Goal: Find specific page/section: Find specific page/section

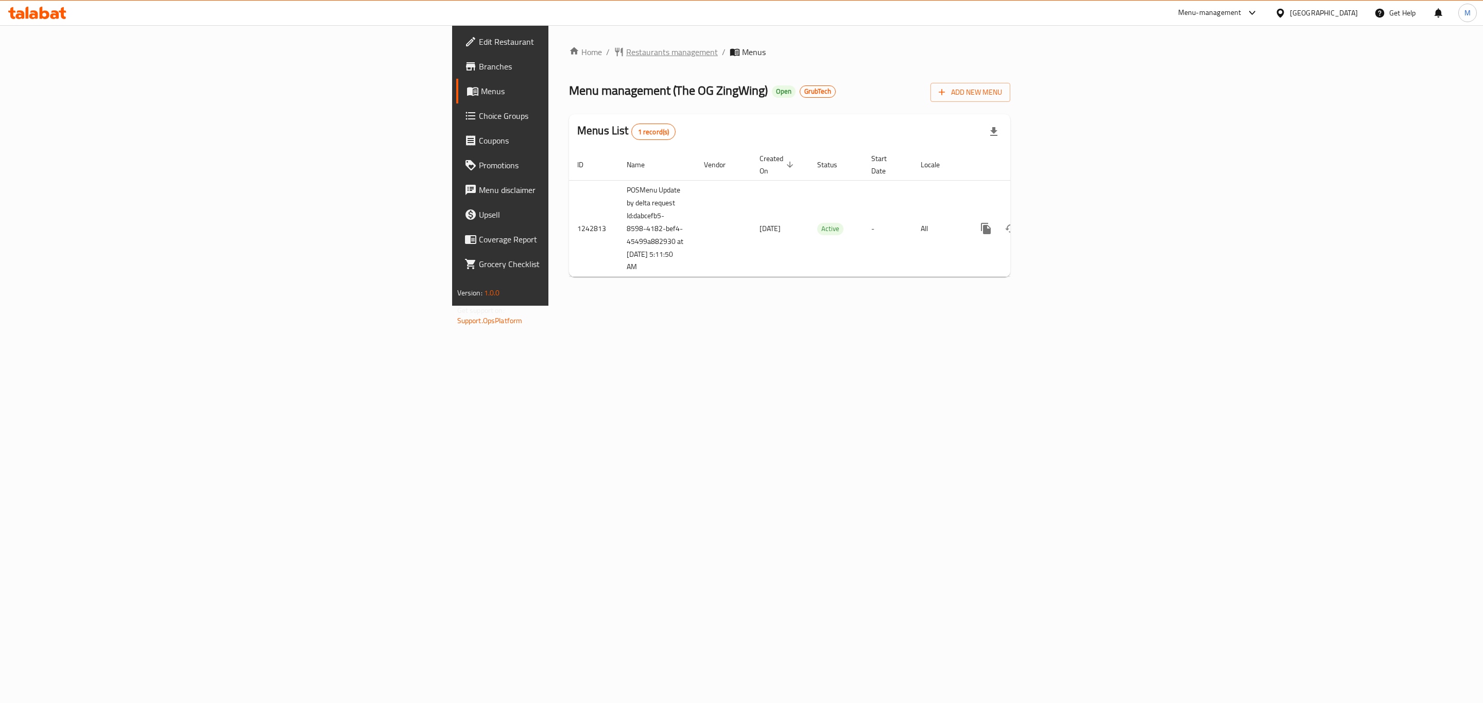
click at [626, 54] on span "Restaurants management" at bounding box center [672, 52] width 92 height 12
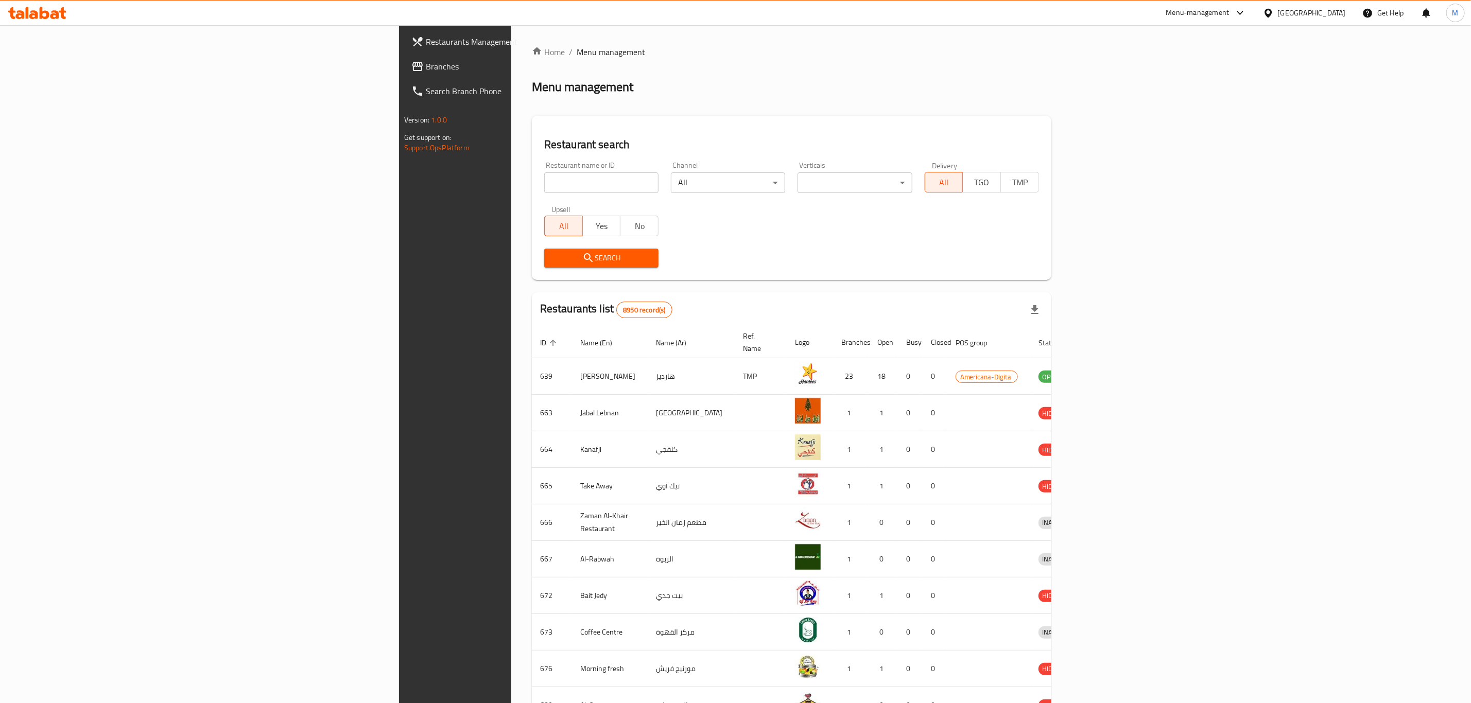
click at [426, 66] on span "Branches" at bounding box center [531, 66] width 211 height 12
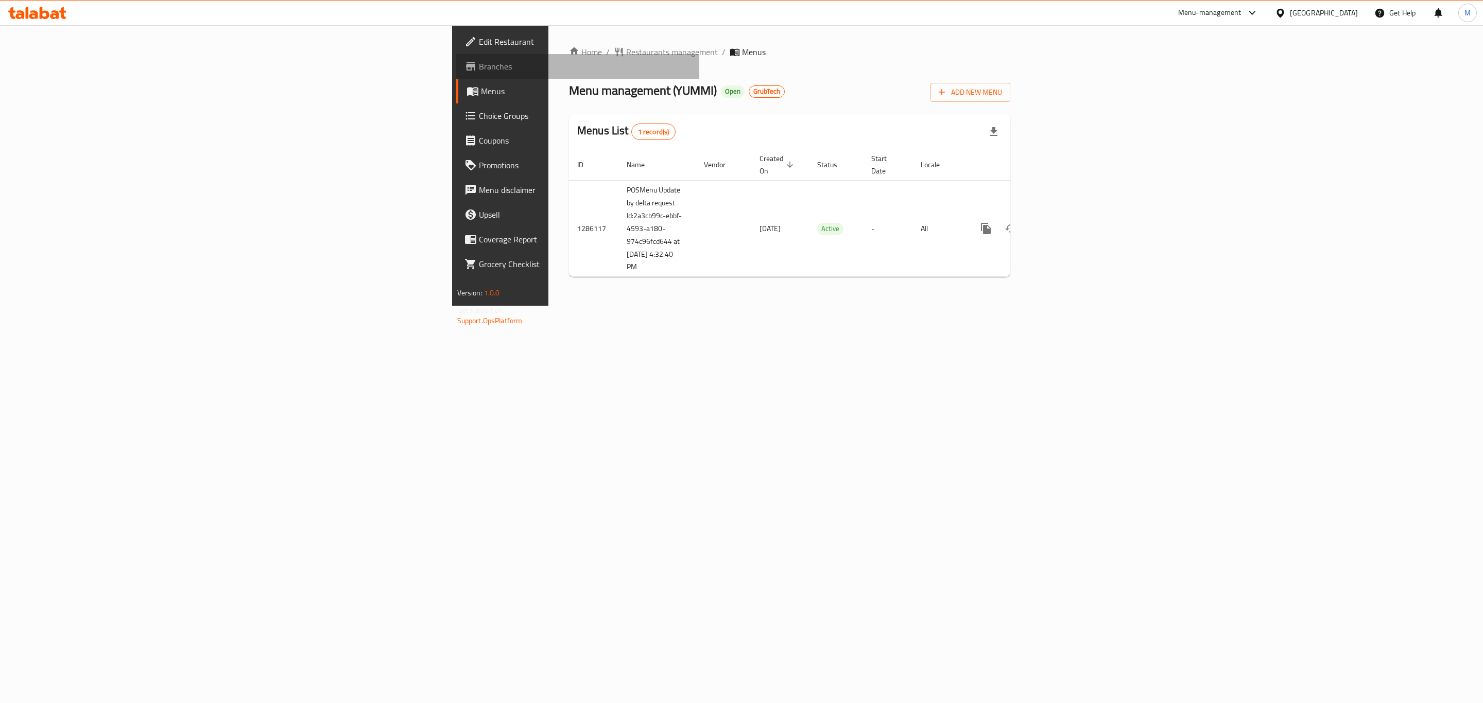
click at [479, 62] on span "Branches" at bounding box center [585, 66] width 213 height 12
click at [569, 59] on div "Home / Restaurants management / Menus Menu management ( YUMMI ) Open GrubTech A…" at bounding box center [789, 165] width 441 height 239
click at [626, 53] on span "Restaurants management" at bounding box center [672, 52] width 92 height 12
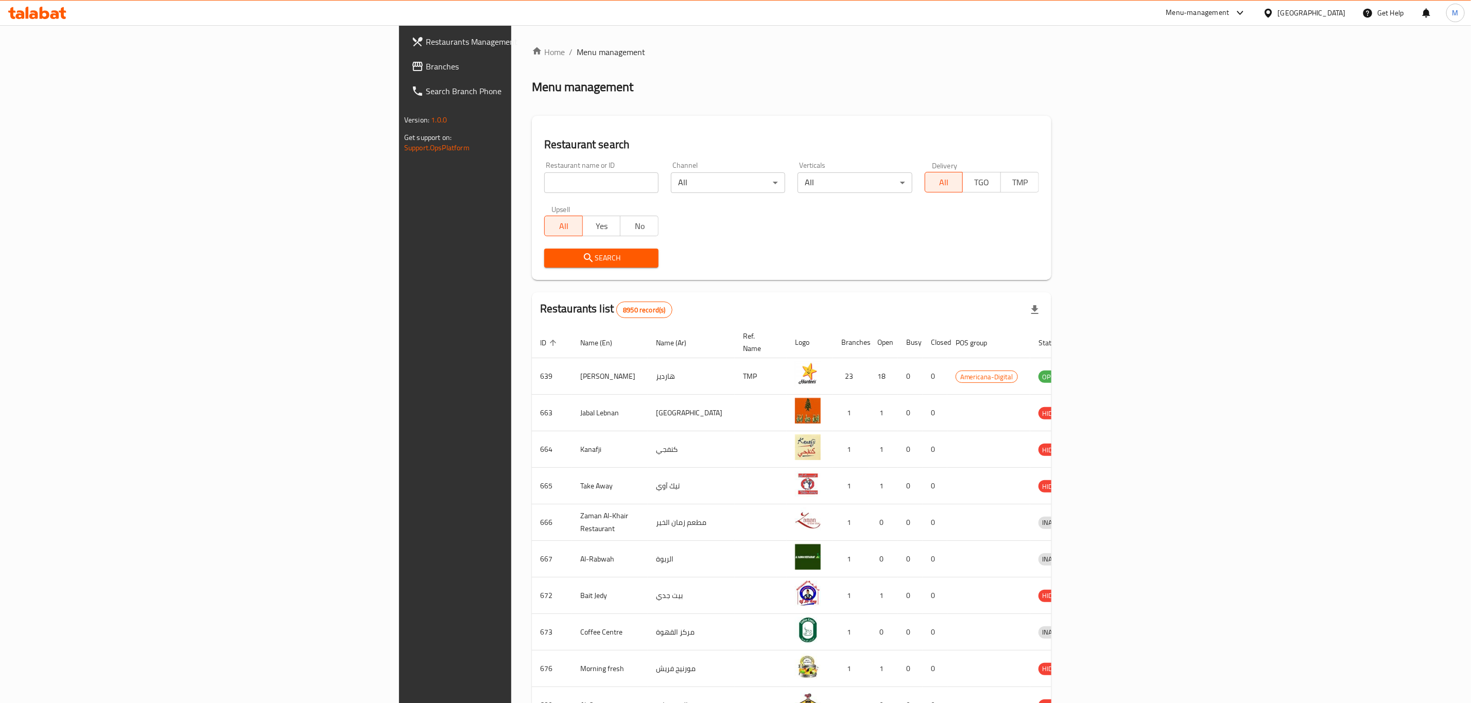
click at [544, 180] on input "search" at bounding box center [601, 183] width 114 height 21
type input "bite box"
click button "Search" at bounding box center [601, 258] width 114 height 19
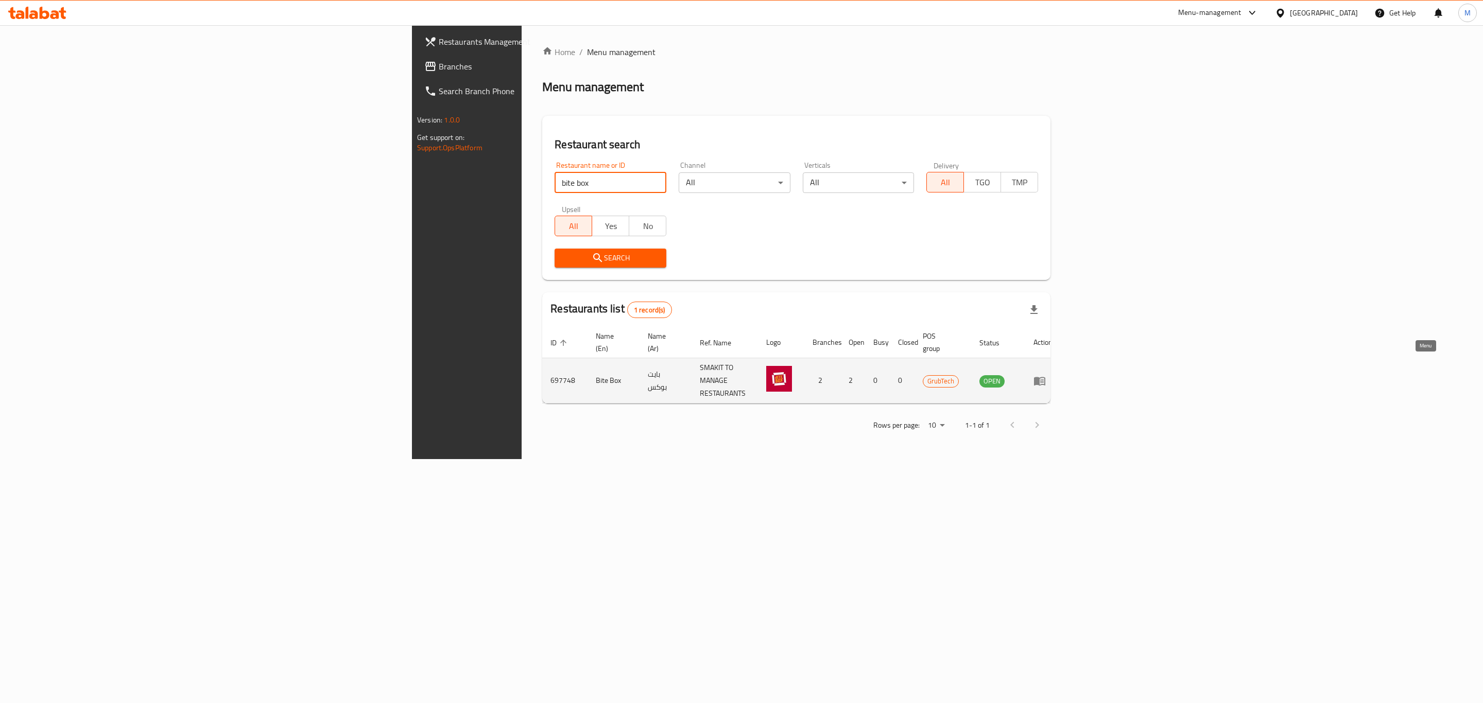
click at [1044, 380] on icon "enhanced table" at bounding box center [1042, 382] width 4 height 4
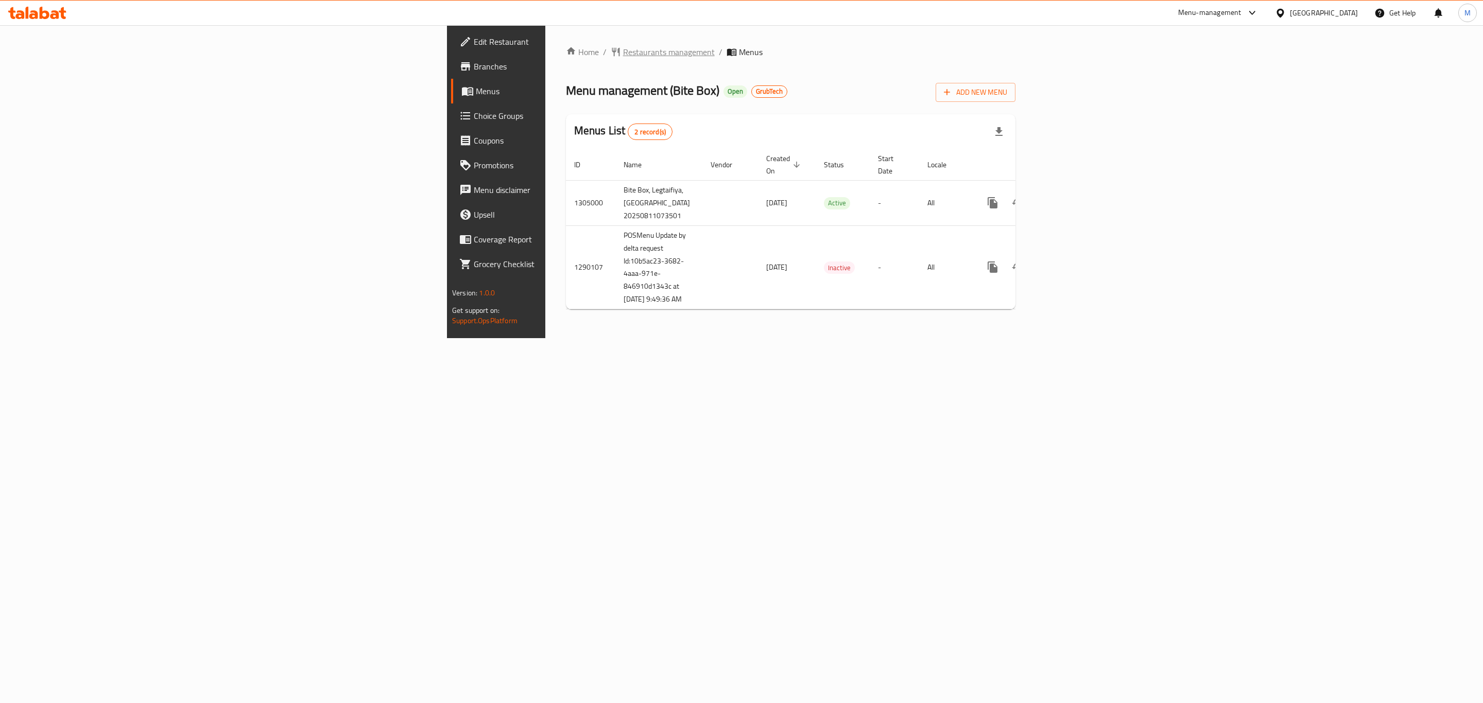
click at [623, 50] on span "Restaurants management" at bounding box center [669, 52] width 92 height 12
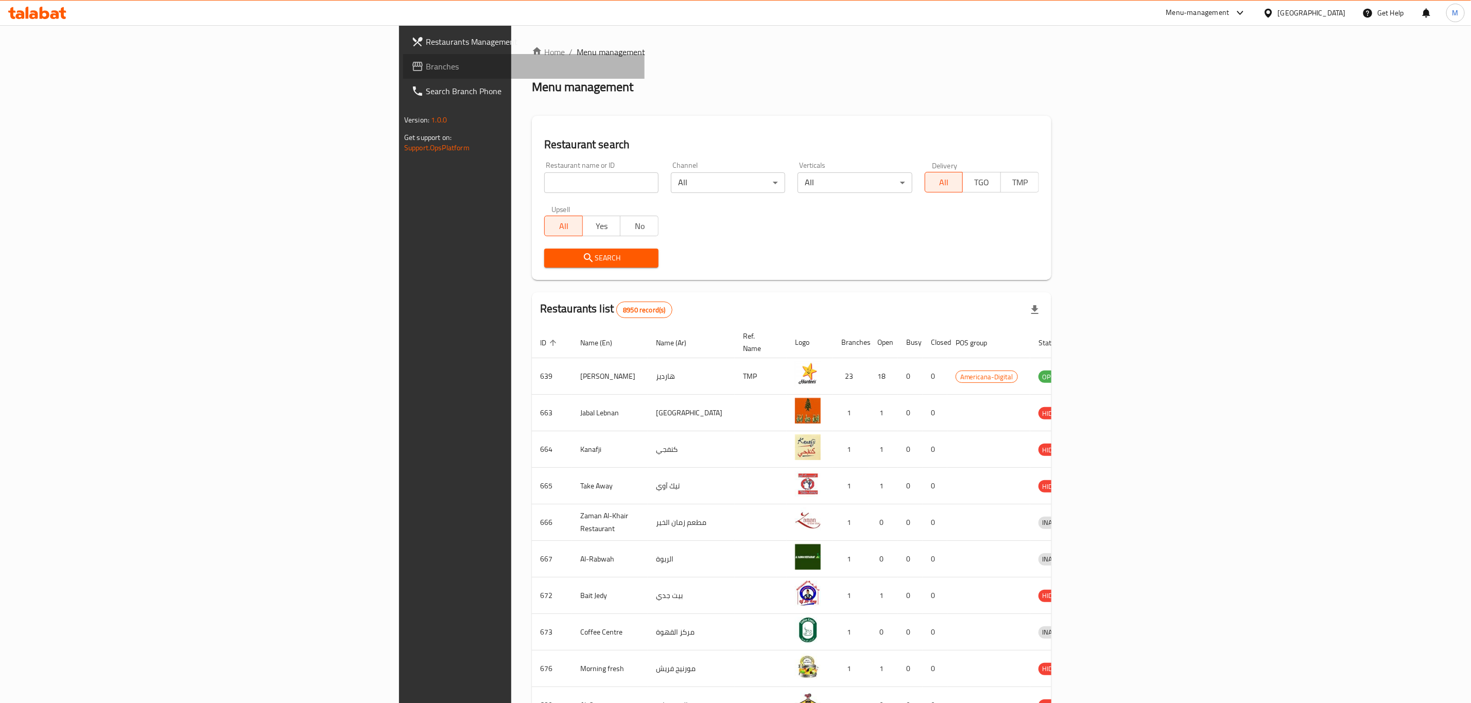
click at [426, 65] on span "Branches" at bounding box center [531, 66] width 211 height 12
